Goal: Task Accomplishment & Management: Manage account settings

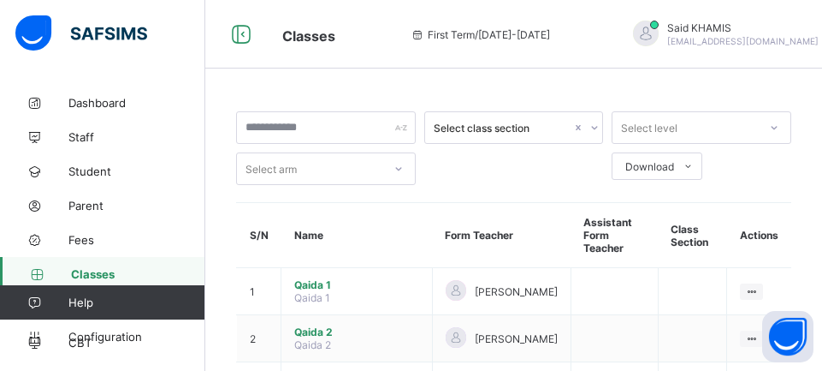
scroll to position [33, 0]
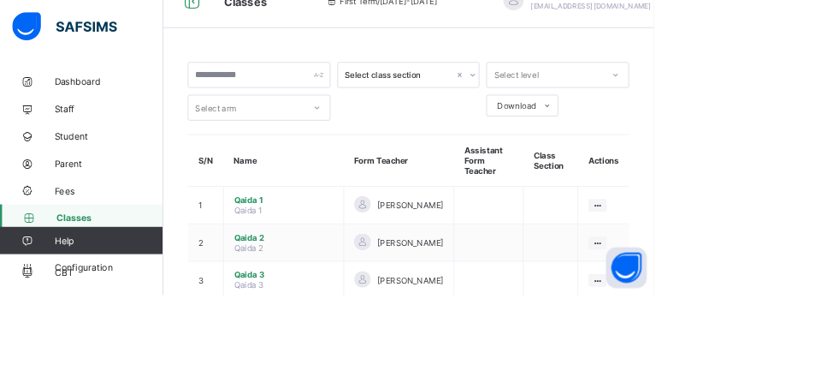
click at [432, 263] on td "[PERSON_NAME]" at bounding box center [501, 257] width 139 height 47
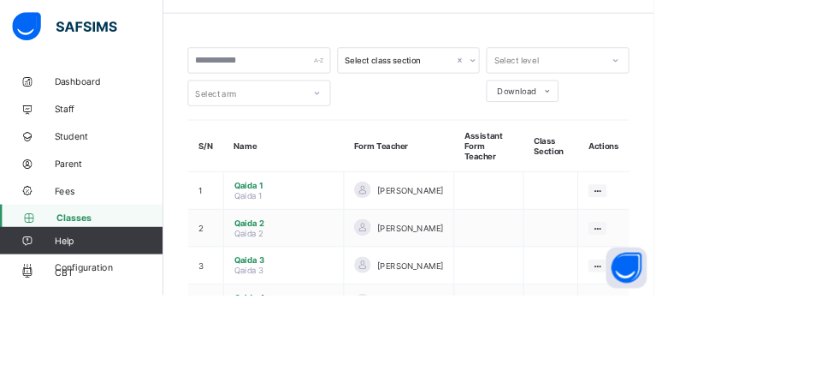
click at [329, 227] on span "Qaida 1" at bounding box center [356, 233] width 125 height 13
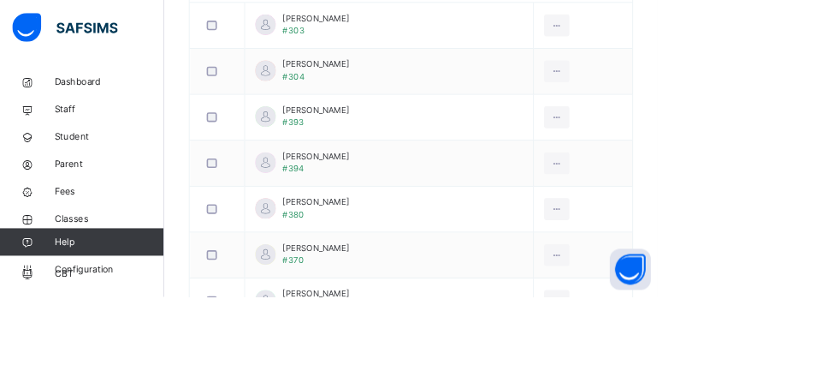
scroll to position [607, 0]
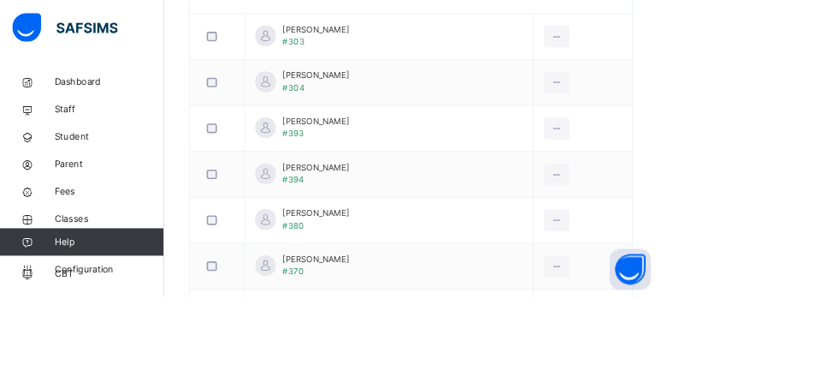
click at [0, 0] on ul "View Profile Remove from Class Transfer Student" at bounding box center [0, 0] width 0 height 0
click at [822, 311] on html "Class Arm Details First Term / [DATE]-[DATE] Said KHAMIS [EMAIL_ADDRESS][DOMAIN…" at bounding box center [411, 354] width 822 height 1922
click at [712, 222] on div at bounding box center [696, 217] width 32 height 27
click at [0, 0] on ul "View Profile Remove from Class Transfer Student" at bounding box center [0, 0] width 0 height 0
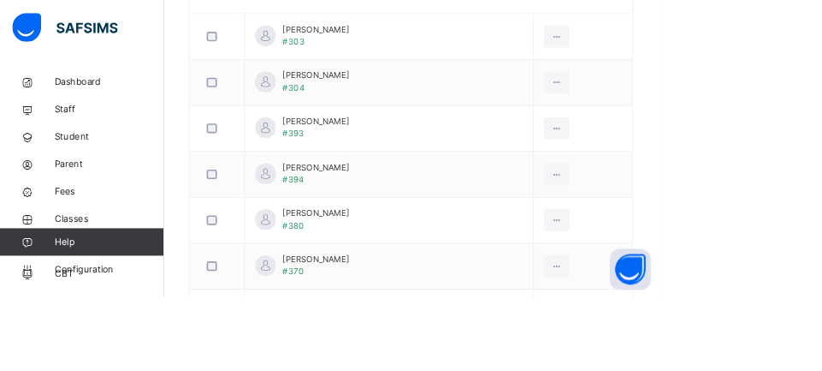
click at [0, 0] on div "Remove from Class" at bounding box center [0, 0] width 0 height 0
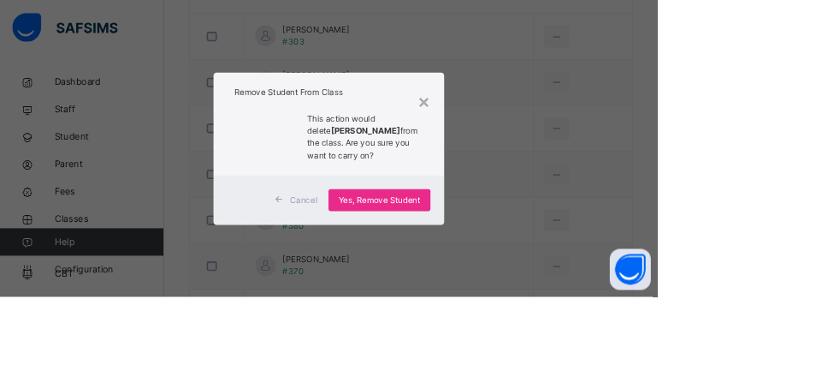
click at [538, 264] on div "Yes, Remove Student" at bounding box center [475, 249] width 128 height 27
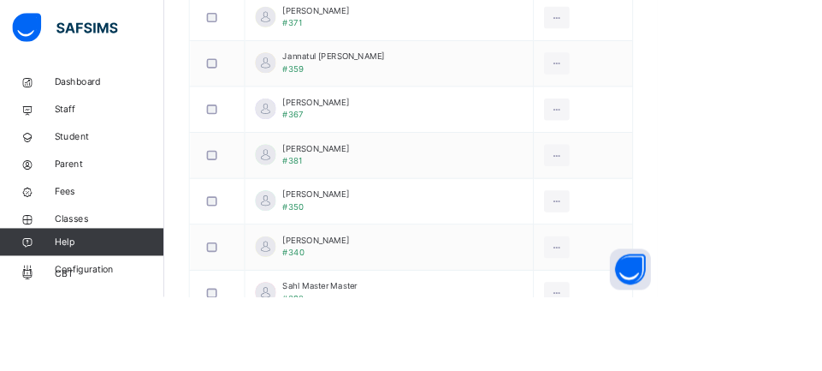
scroll to position [1089, 0]
click at [284, 320] on div at bounding box center [272, 308] width 42 height 36
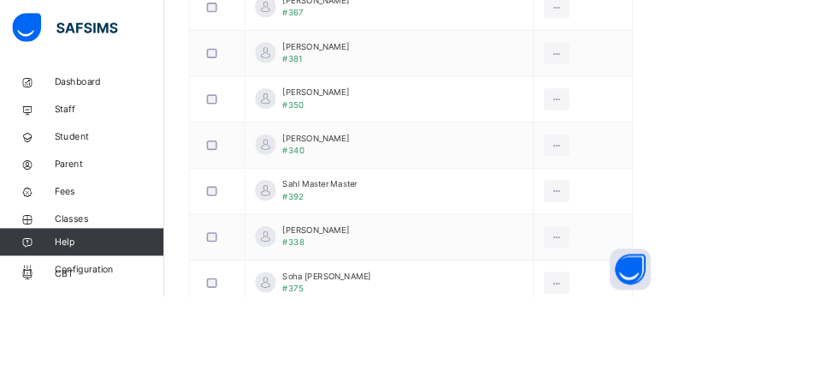
scroll to position [1213, 0]
click at [255, 301] on div at bounding box center [272, 299] width 42 height 36
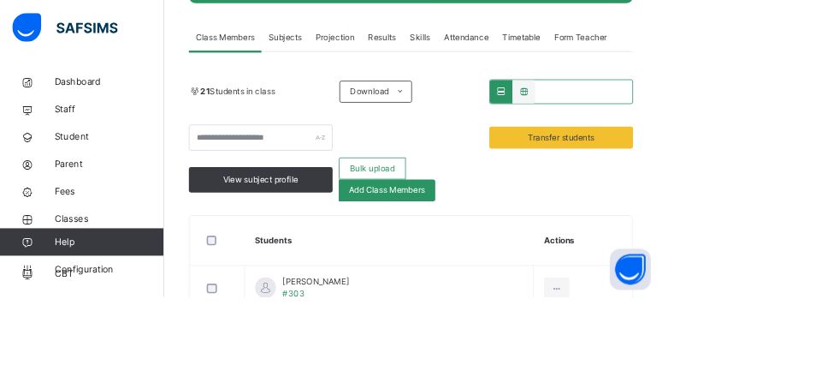
scroll to position [284, 0]
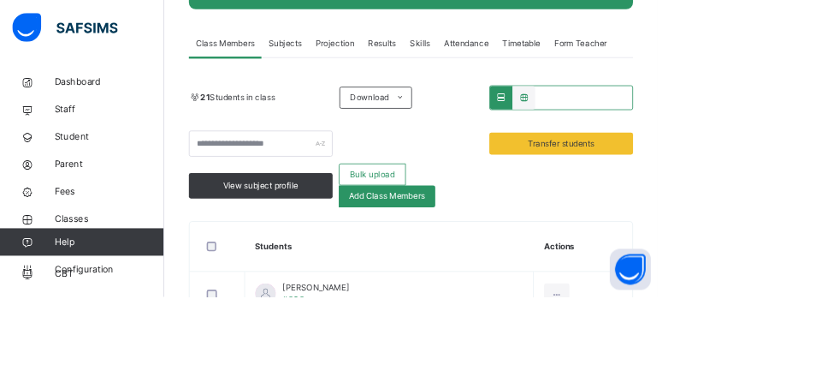
click at [736, 181] on span "Transfer students" at bounding box center [702, 179] width 83 height 15
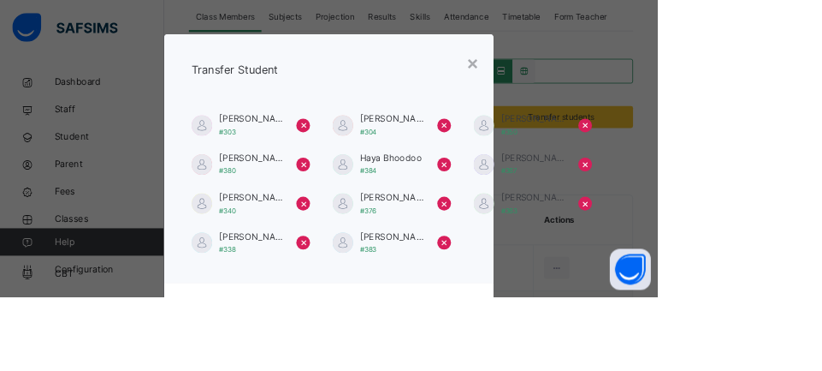
scroll to position [318, 0]
click at [600, 81] on div "×" at bounding box center [592, 78] width 16 height 36
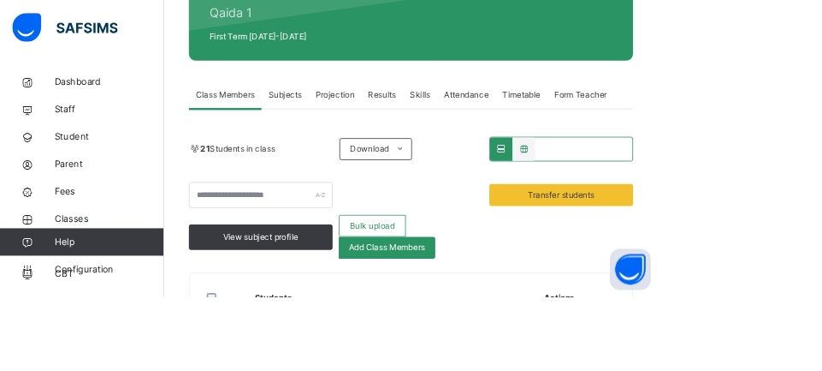
scroll to position [222, 0]
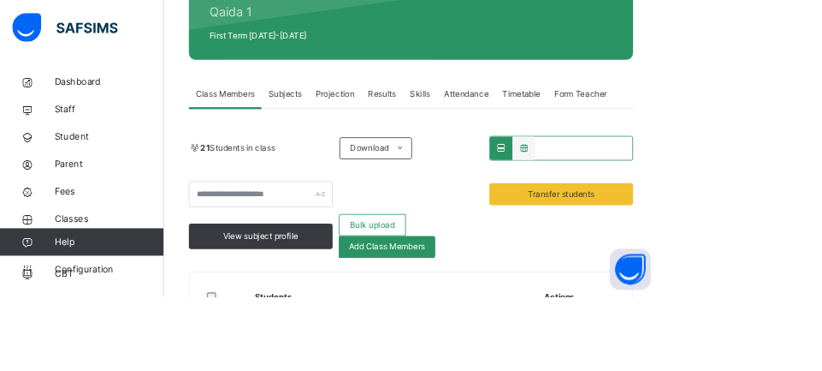
click at [738, 238] on span "Transfer students" at bounding box center [702, 241] width 83 height 15
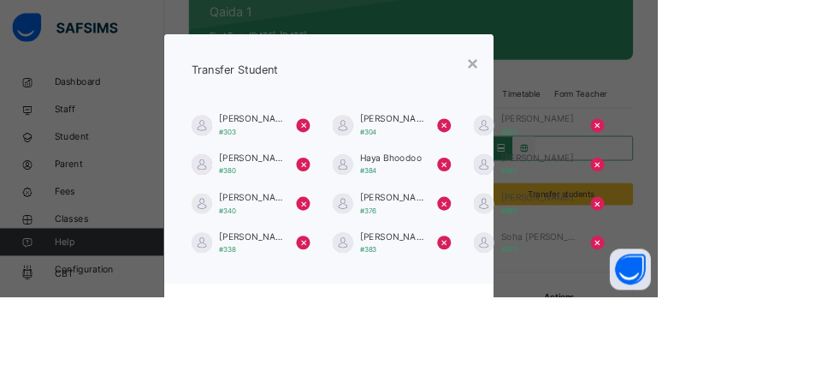
click at [600, 92] on div "×" at bounding box center [592, 78] width 16 height 36
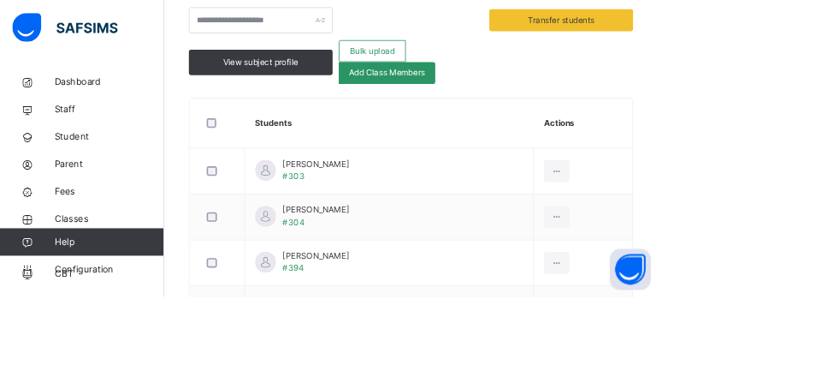
scroll to position [436, 0]
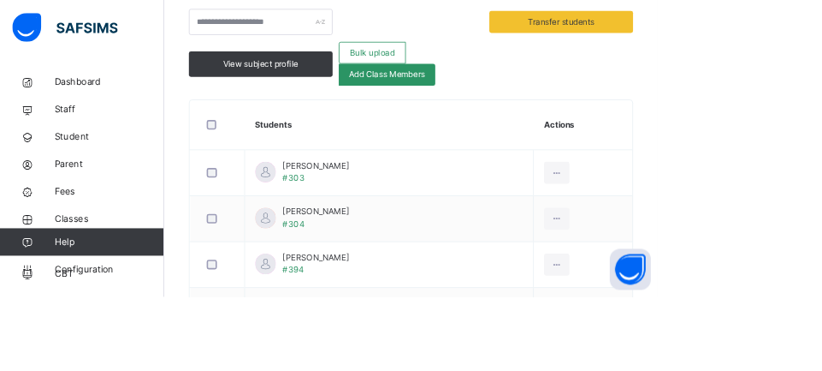
click at [703, 214] on icon at bounding box center [696, 215] width 15 height 15
click at [0, 0] on li "Remove from Class" at bounding box center [0, 0] width 0 height 0
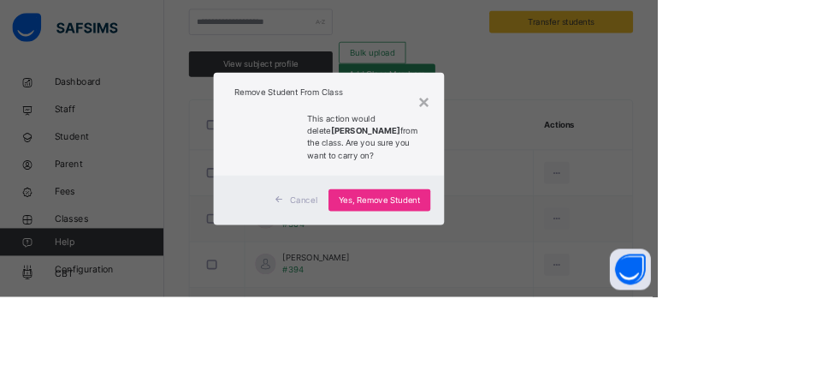
click at [525, 258] on span "Yes, Remove Student" at bounding box center [475, 249] width 102 height 15
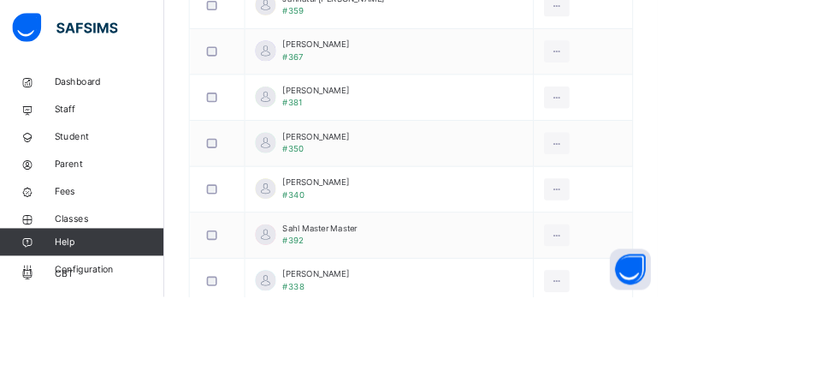
scroll to position [1207, 0]
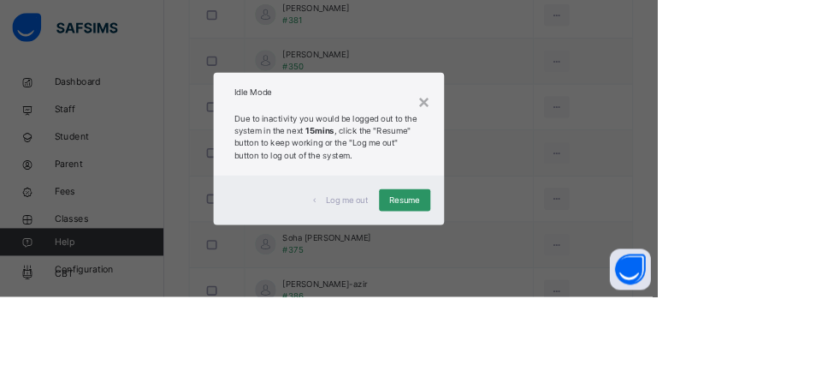
click at [538, 264] on div "Resume" at bounding box center [506, 249] width 64 height 27
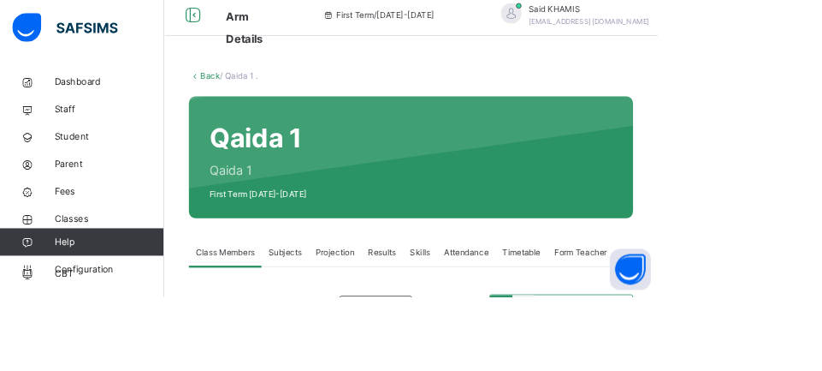
scroll to position [0, 0]
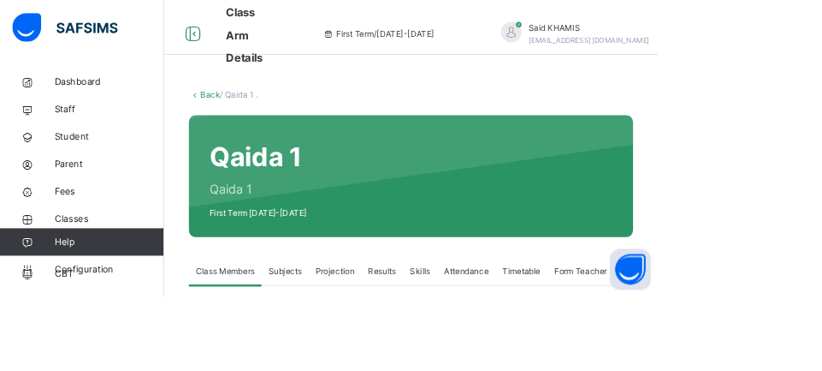
click at [254, 124] on link "Back" at bounding box center [263, 118] width 25 height 13
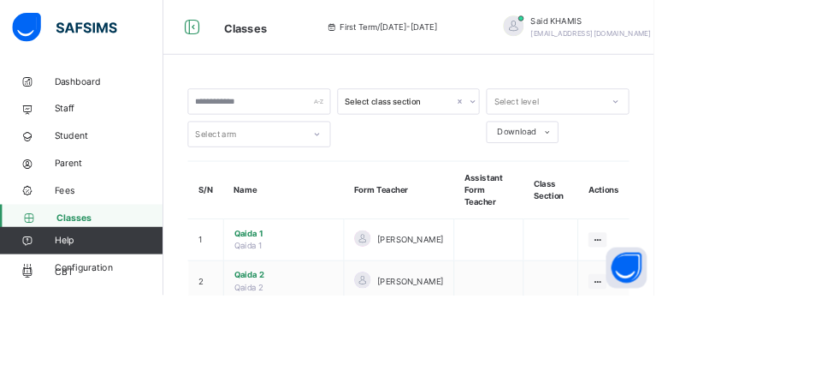
click at [325, 338] on span "Qaida 2" at bounding box center [356, 345] width 125 height 15
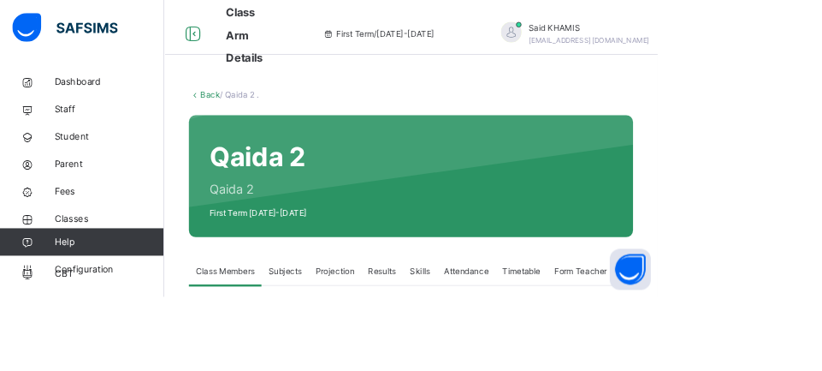
click at [100, 274] on span "Classes" at bounding box center [136, 273] width 137 height 17
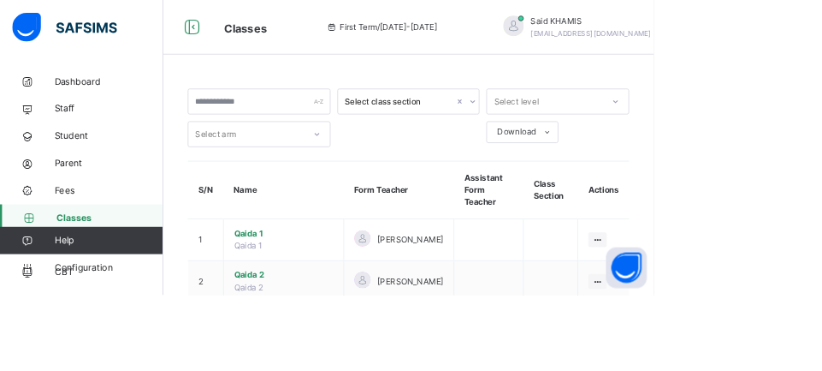
click at [307, 338] on span "Qaida 2" at bounding box center [356, 345] width 125 height 15
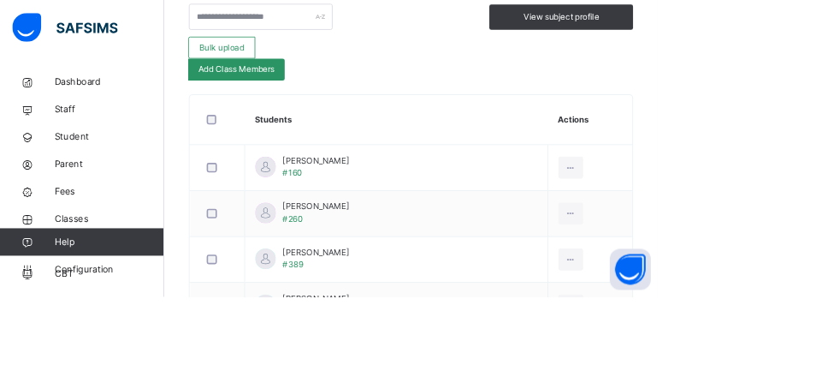
scroll to position [443, 0]
click at [0, 0] on ul "View Profile Remove from Class Transfer Student" at bounding box center [0, 0] width 0 height 0
click at [0, 0] on div "Remove from Class" at bounding box center [0, 0] width 0 height 0
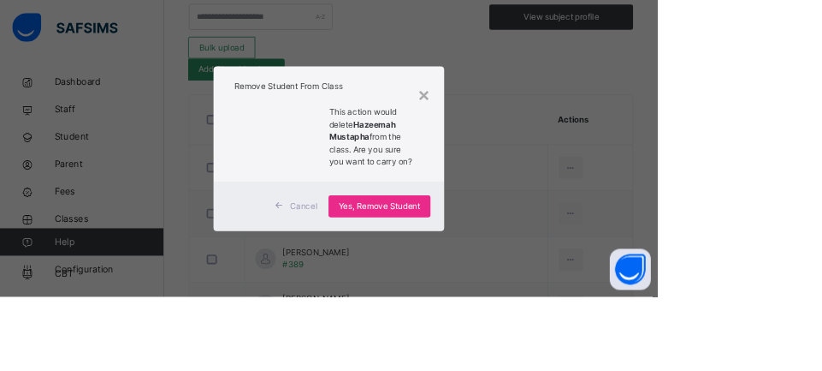
click at [538, 271] on div "Yes, Remove Student" at bounding box center [475, 257] width 128 height 27
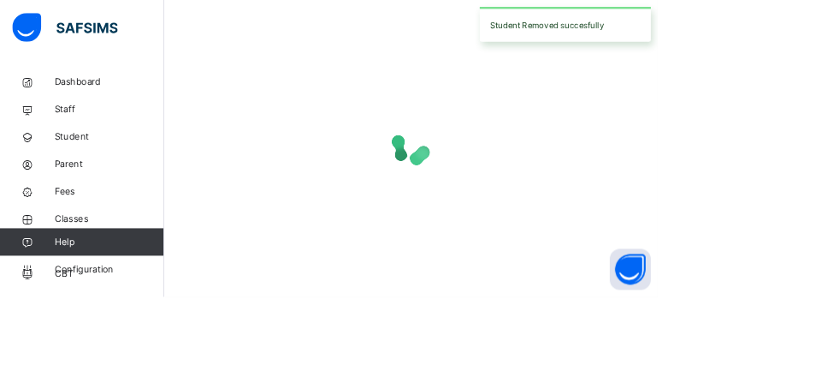
click at [578, 345] on div at bounding box center [513, 182] width 555 height 325
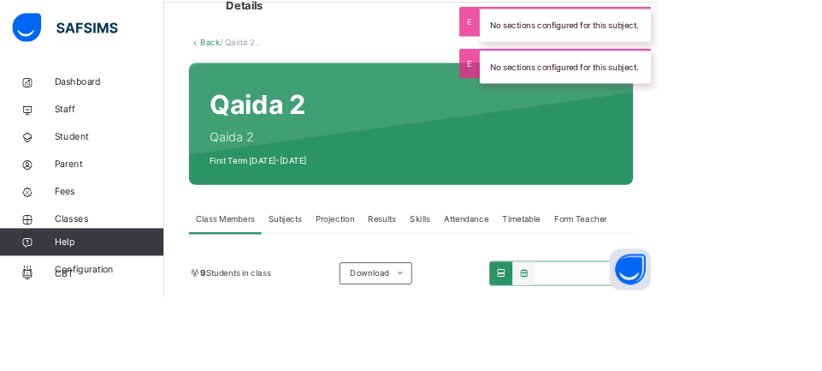
scroll to position [0, 0]
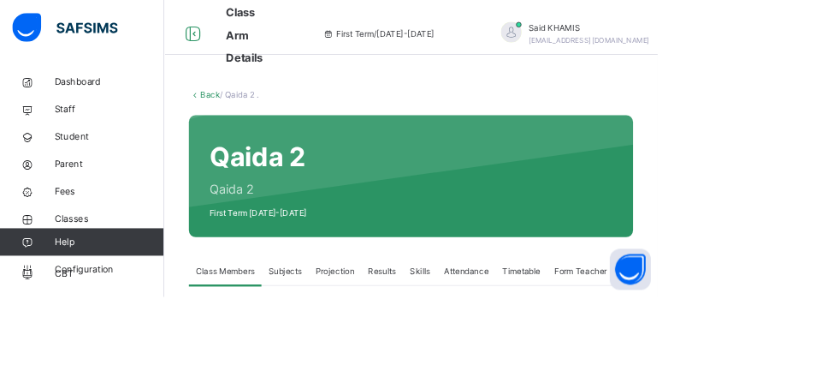
click at [258, 123] on link "Back" at bounding box center [263, 118] width 25 height 13
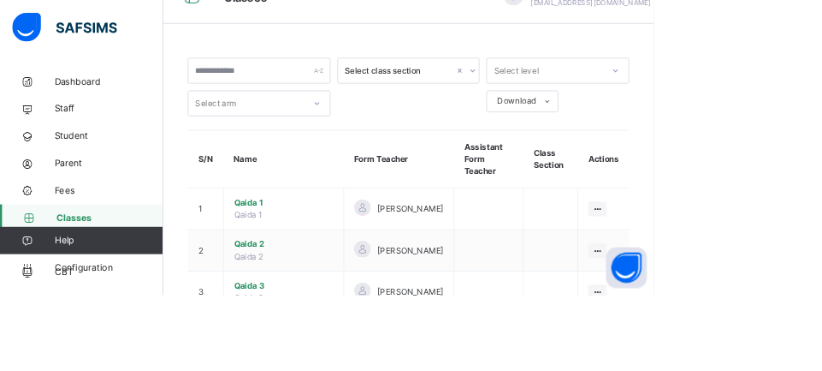
scroll to position [52, 0]
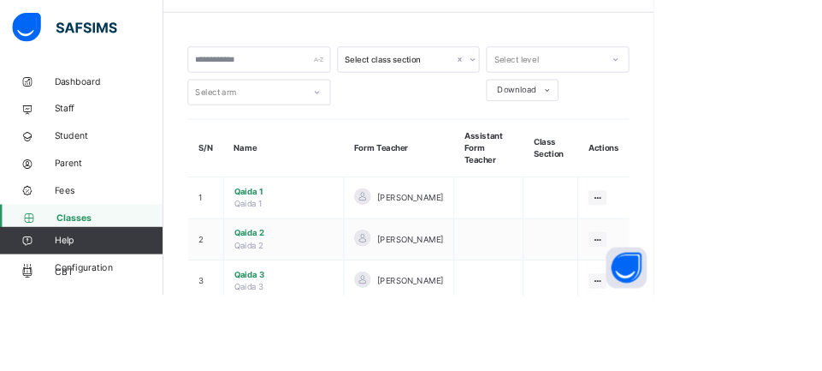
click at [315, 354] on span "Qaida 3" at bounding box center [313, 360] width 38 height 13
click at [457, 353] on td "[PERSON_NAME]" at bounding box center [501, 354] width 139 height 52
click at [475, 346] on span "[PERSON_NAME]" at bounding box center [516, 353] width 83 height 15
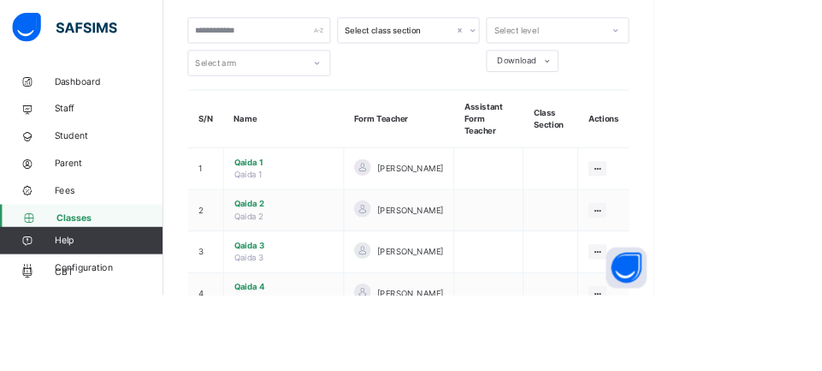
scroll to position [121, 0]
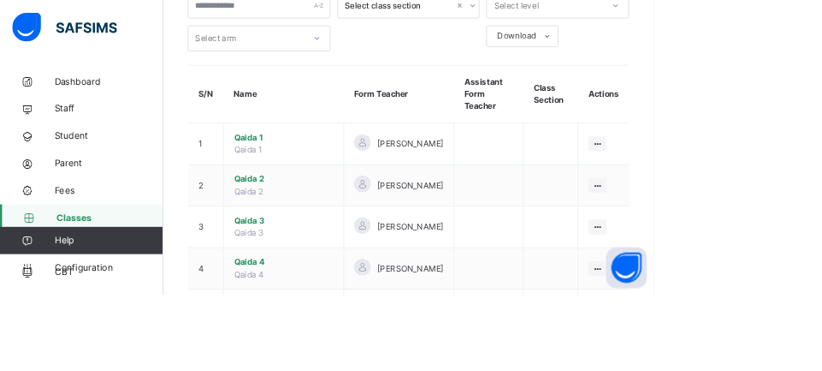
click at [320, 270] on span "Qaida 3" at bounding box center [356, 277] width 125 height 15
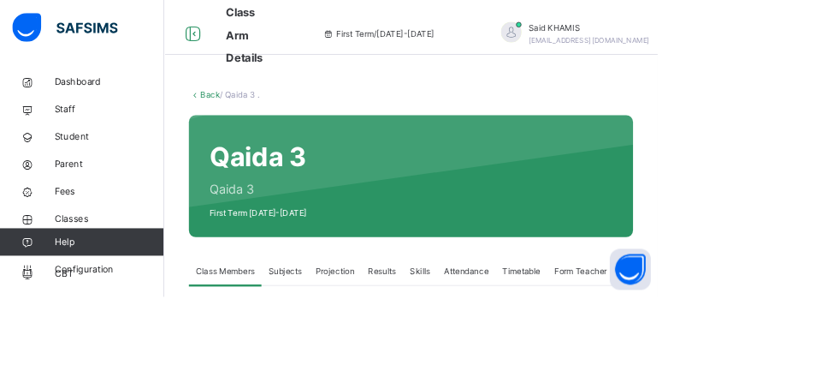
click at [261, 120] on link "Back" at bounding box center [263, 118] width 25 height 13
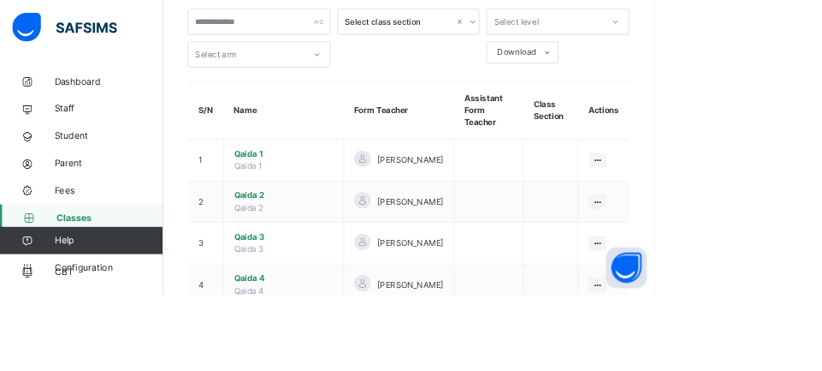
scroll to position [101, 0]
click at [309, 341] on span "Qaida 4" at bounding box center [356, 348] width 125 height 15
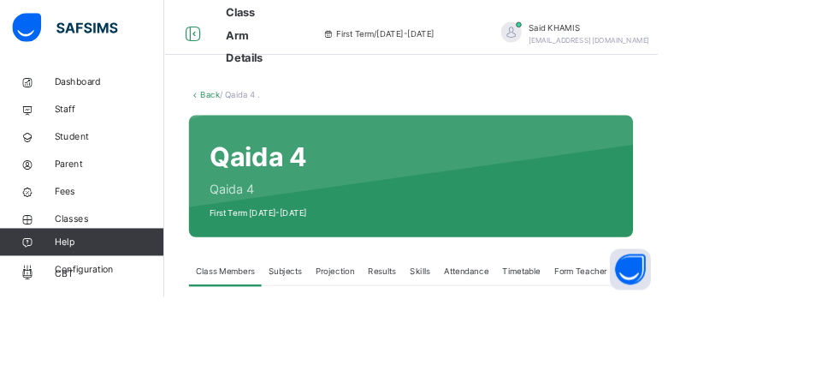
click at [259, 120] on link "Back" at bounding box center [263, 118] width 25 height 13
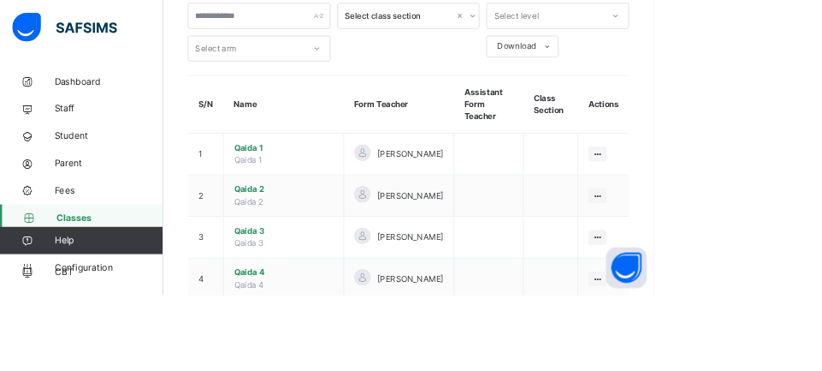
scroll to position [110, 0]
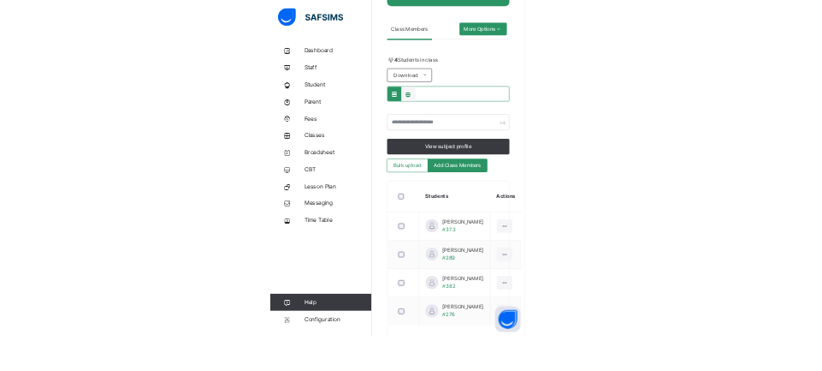
scroll to position [284, 0]
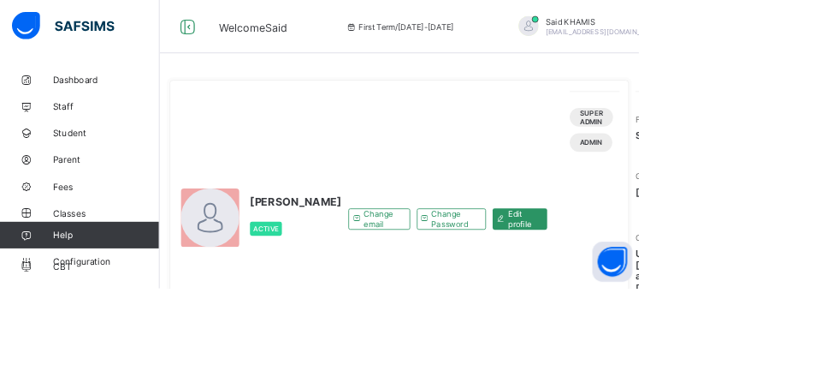
click at [87, 276] on span "Classes" at bounding box center [136, 274] width 137 height 14
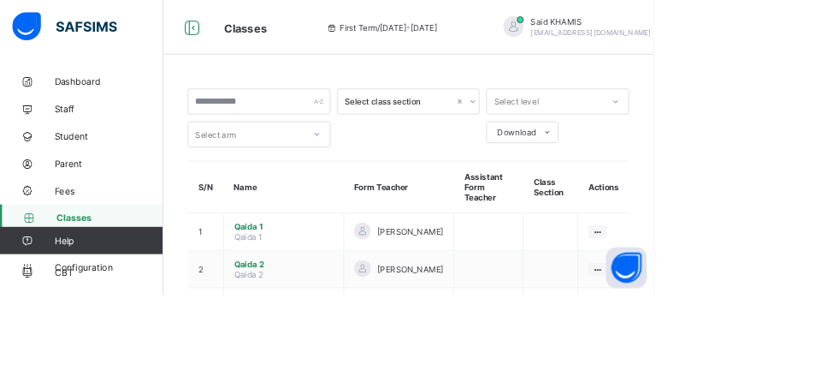
click at [328, 325] on span "Qaida 2" at bounding box center [356, 331] width 125 height 13
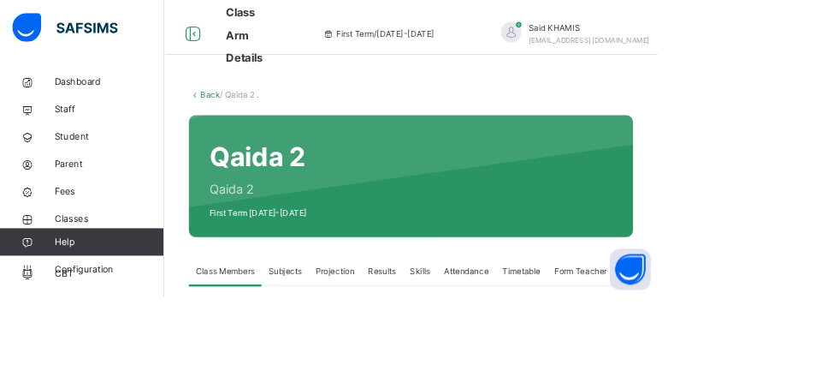
click at [579, 346] on span "Attendance" at bounding box center [583, 338] width 56 height 15
click at [257, 120] on link "Back" at bounding box center [263, 118] width 25 height 13
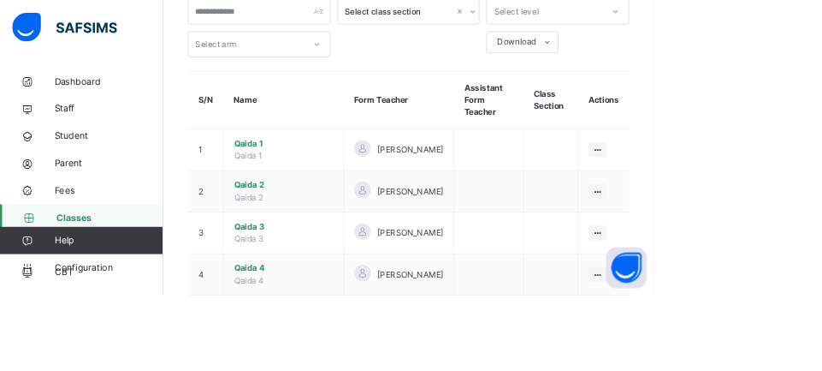
scroll to position [114, 0]
click at [320, 329] on span "Qaida 4" at bounding box center [356, 336] width 125 height 15
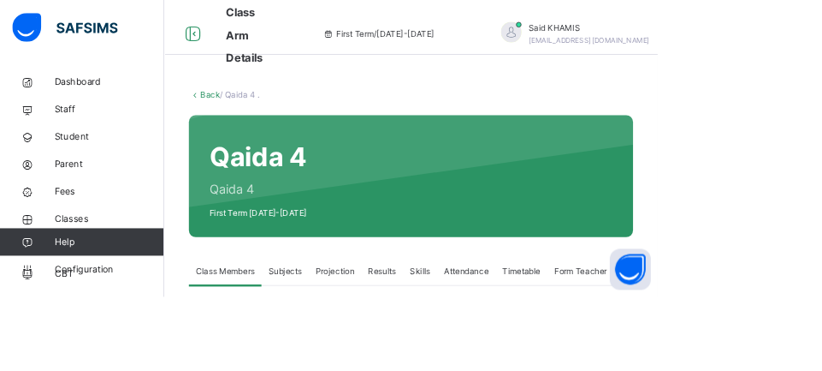
click at [578, 333] on span "Attendance" at bounding box center [583, 338] width 56 height 15
click at [258, 122] on link "Back" at bounding box center [263, 118] width 25 height 13
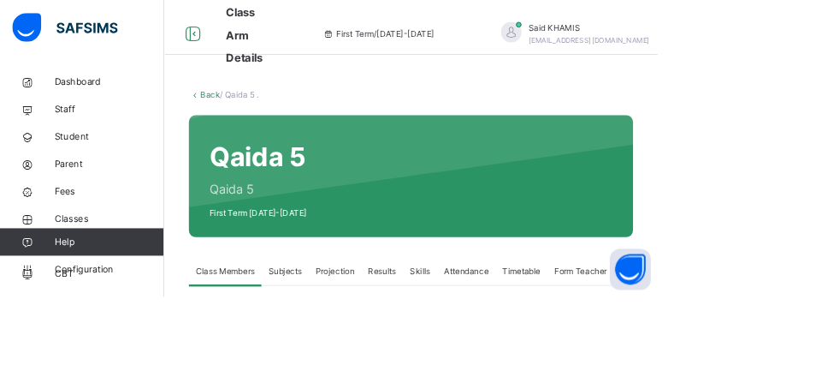
click at [583, 331] on span "Attendance" at bounding box center [583, 338] width 56 height 15
